Goal: Information Seeking & Learning: Find specific page/section

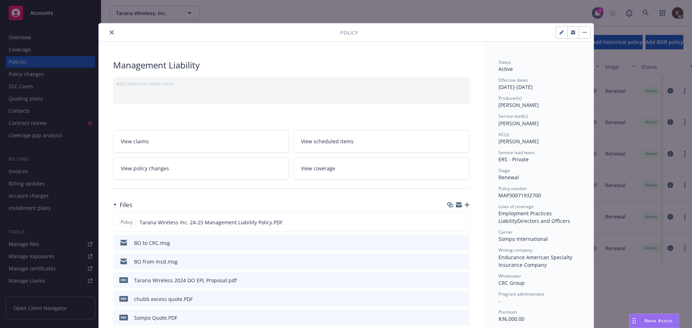
click at [110, 32] on icon "close" at bounding box center [112, 32] width 4 height 4
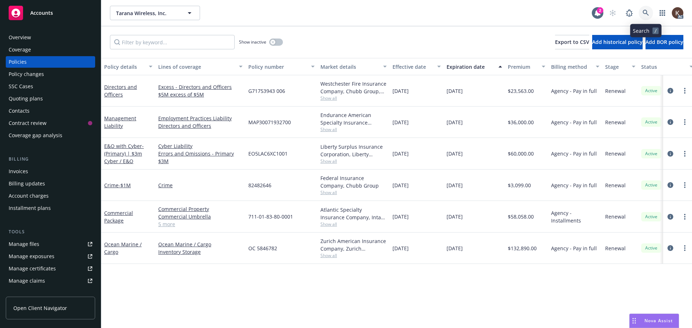
click at [644, 15] on icon at bounding box center [646, 13] width 6 height 6
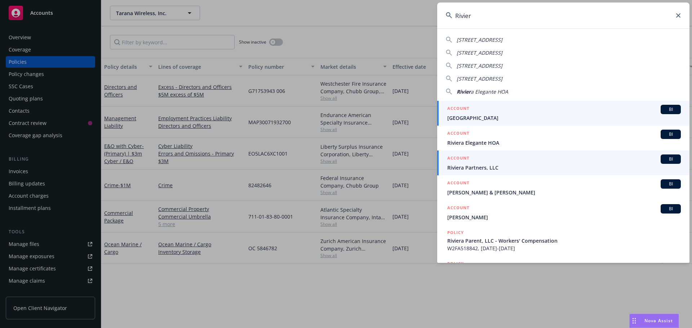
type input "Rivier"
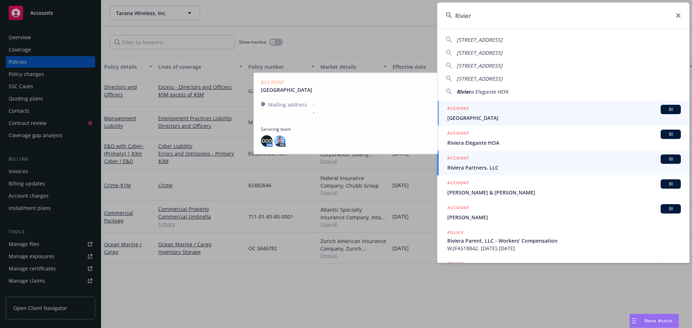
click at [497, 168] on span "Riviera Partners, LLC" at bounding box center [564, 168] width 234 height 8
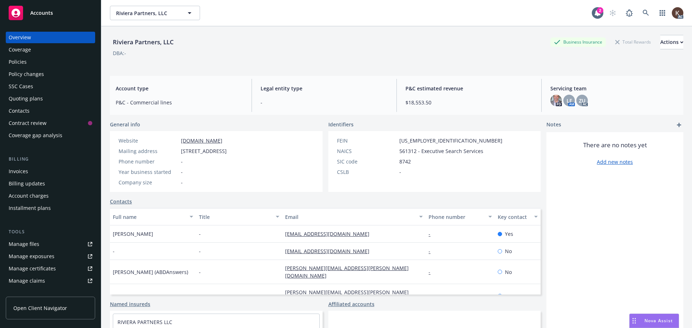
click at [27, 63] on div "Policies" at bounding box center [51, 62] width 84 height 12
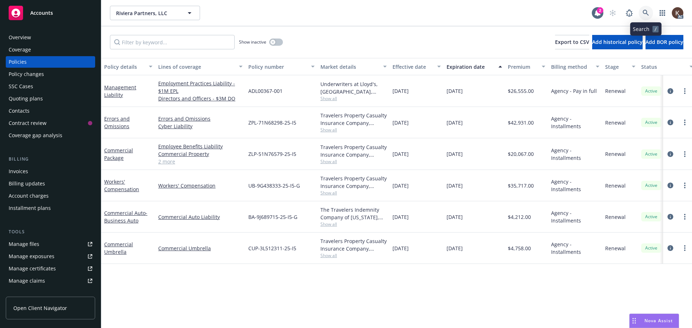
click at [648, 12] on icon at bounding box center [646, 13] width 6 height 6
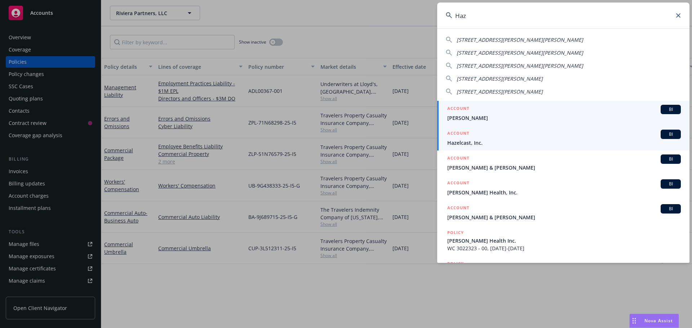
type input "Haz"
click at [526, 142] on span "Hazelcast, Inc." at bounding box center [564, 143] width 234 height 8
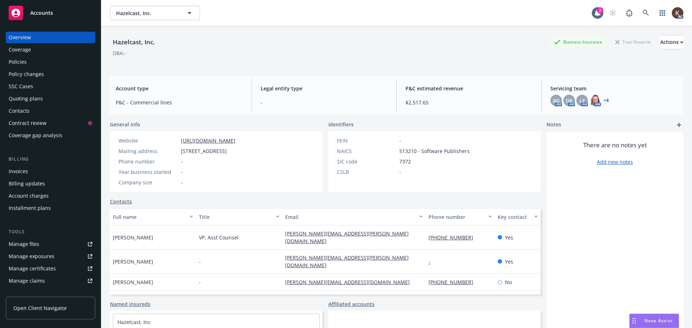
click at [27, 245] on div "Manage files" at bounding box center [24, 245] width 31 height 12
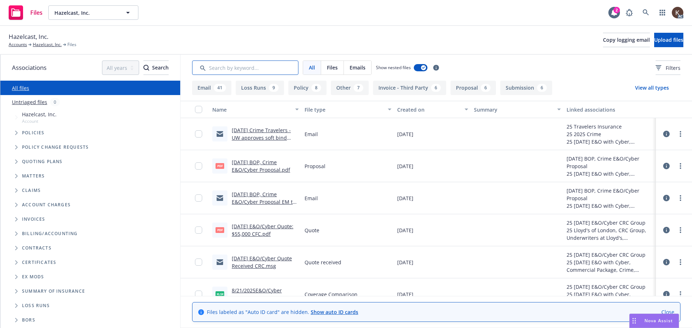
click at [251, 74] on input "Search by keyword..." at bounding box center [245, 68] width 106 height 14
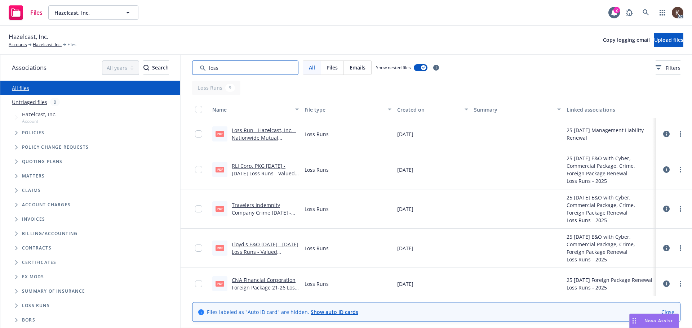
type input "loss"
click at [269, 133] on link "Loss Run - Hazelcast, Inc. - Nationwide Mutual Insurance Company - 5698 - 2025-…" at bounding box center [264, 142] width 65 height 30
click at [22, 47] on link "Accounts" at bounding box center [18, 44] width 18 height 6
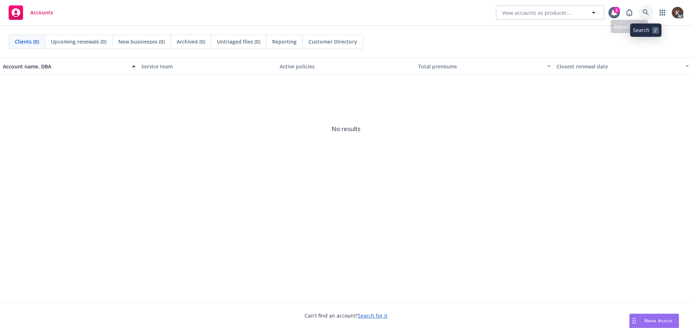
click at [642, 13] on link at bounding box center [646, 12] width 14 height 14
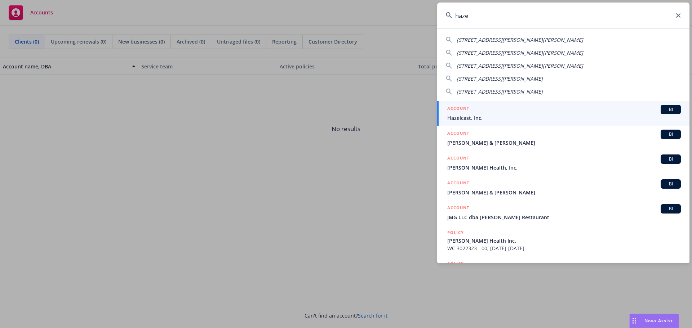
type input "haze"
click at [469, 114] on div "ACCOUNT BI" at bounding box center [564, 109] width 234 height 9
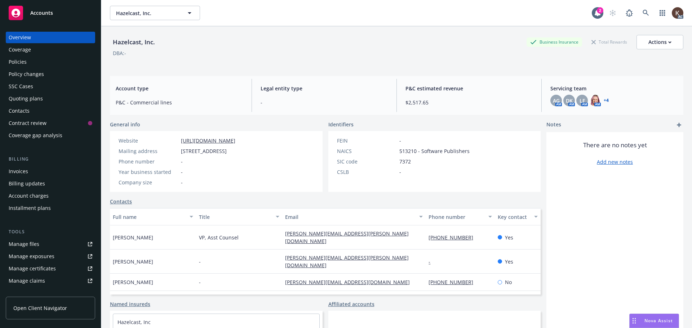
click at [41, 61] on div "Policies" at bounding box center [51, 62] width 84 height 12
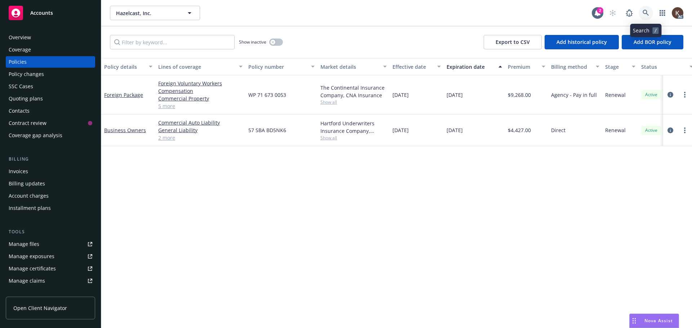
drag, startPoint x: 644, startPoint y: 10, endPoint x: 640, endPoint y: 6, distance: 4.6
click at [641, 6] on span at bounding box center [646, 13] width 14 height 14
click at [641, 8] on link at bounding box center [646, 13] width 14 height 14
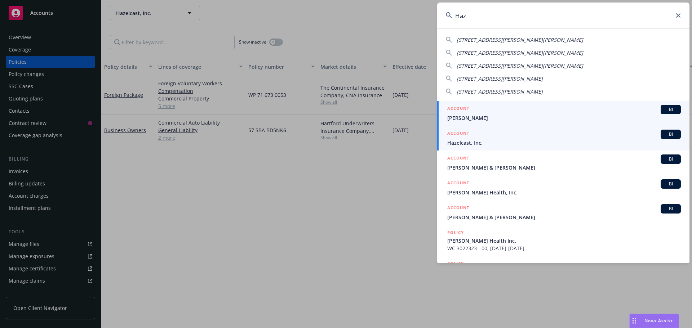
type input "Haz"
click at [481, 144] on span "Hazelcast, Inc." at bounding box center [564, 143] width 234 height 8
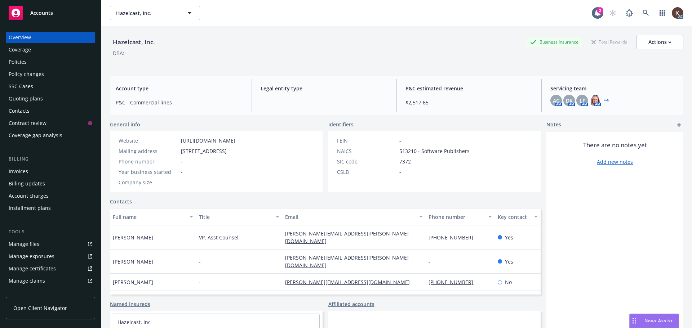
click at [41, 66] on div "Policies" at bounding box center [51, 62] width 84 height 12
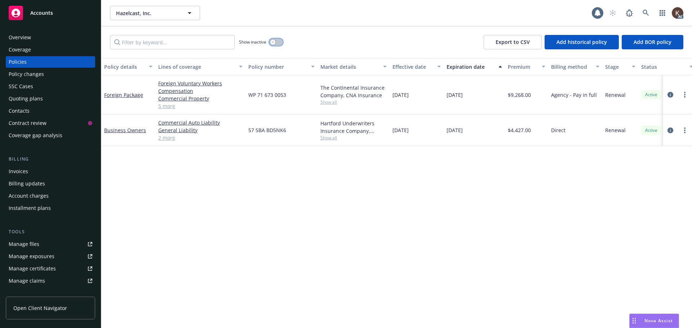
click at [277, 45] on button "button" at bounding box center [276, 42] width 14 height 7
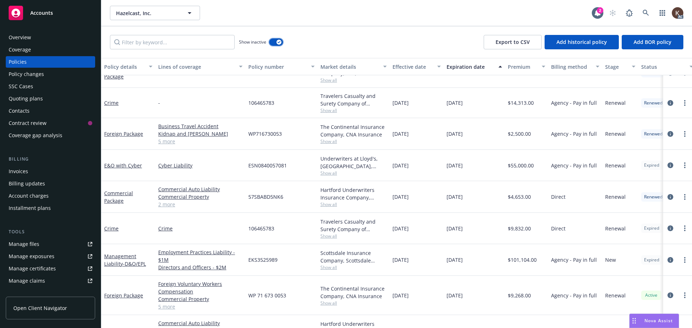
scroll to position [763, 0]
